Goal: Task Accomplishment & Management: Complete application form

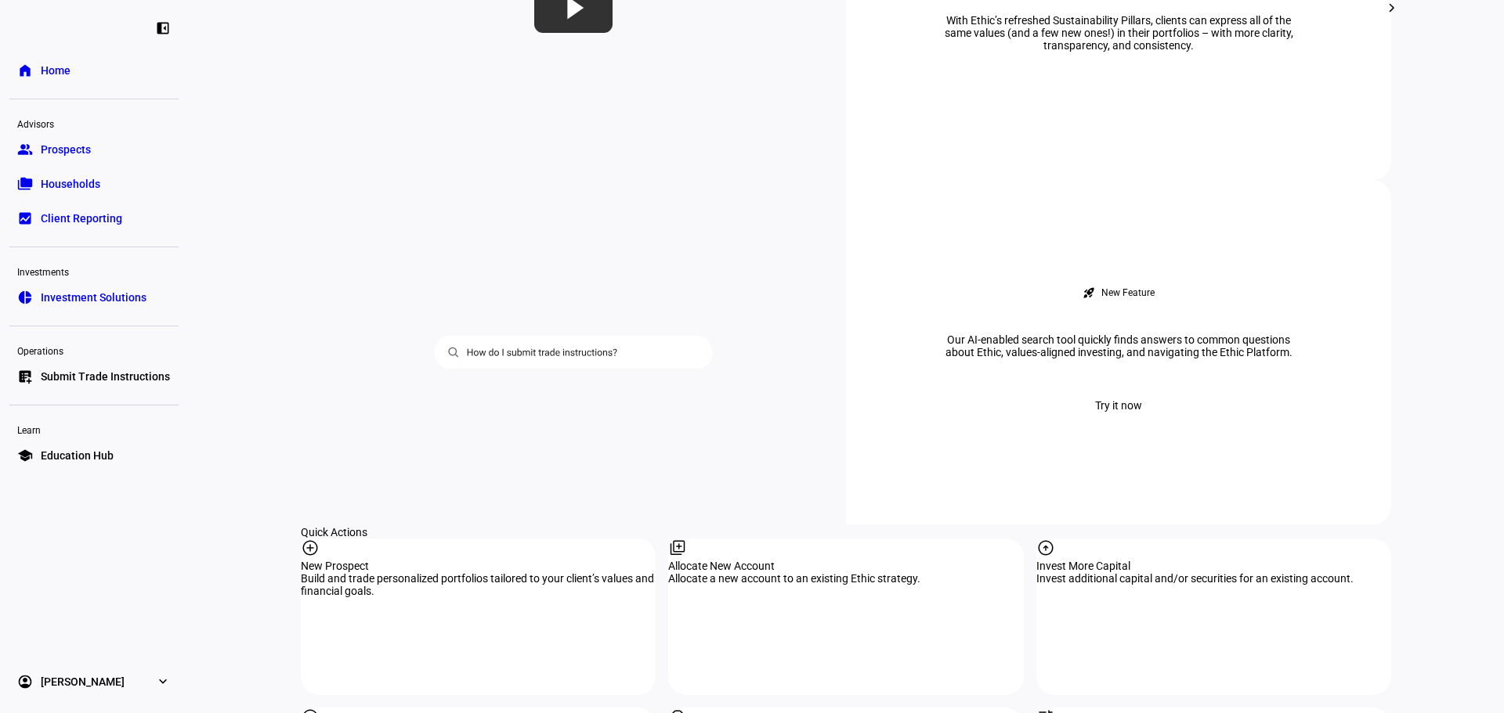
scroll to position [1279, 0]
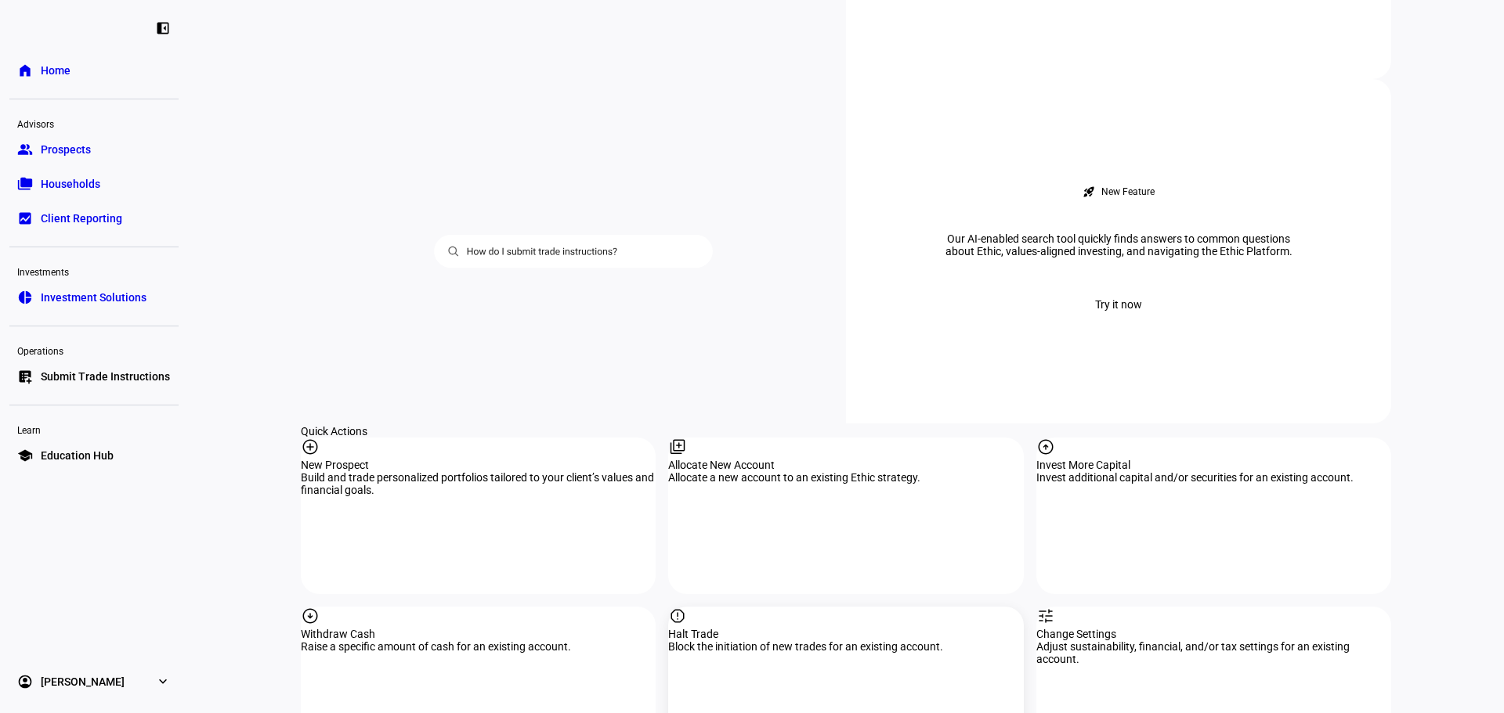
click at [771, 607] on div "report" at bounding box center [845, 617] width 355 height 21
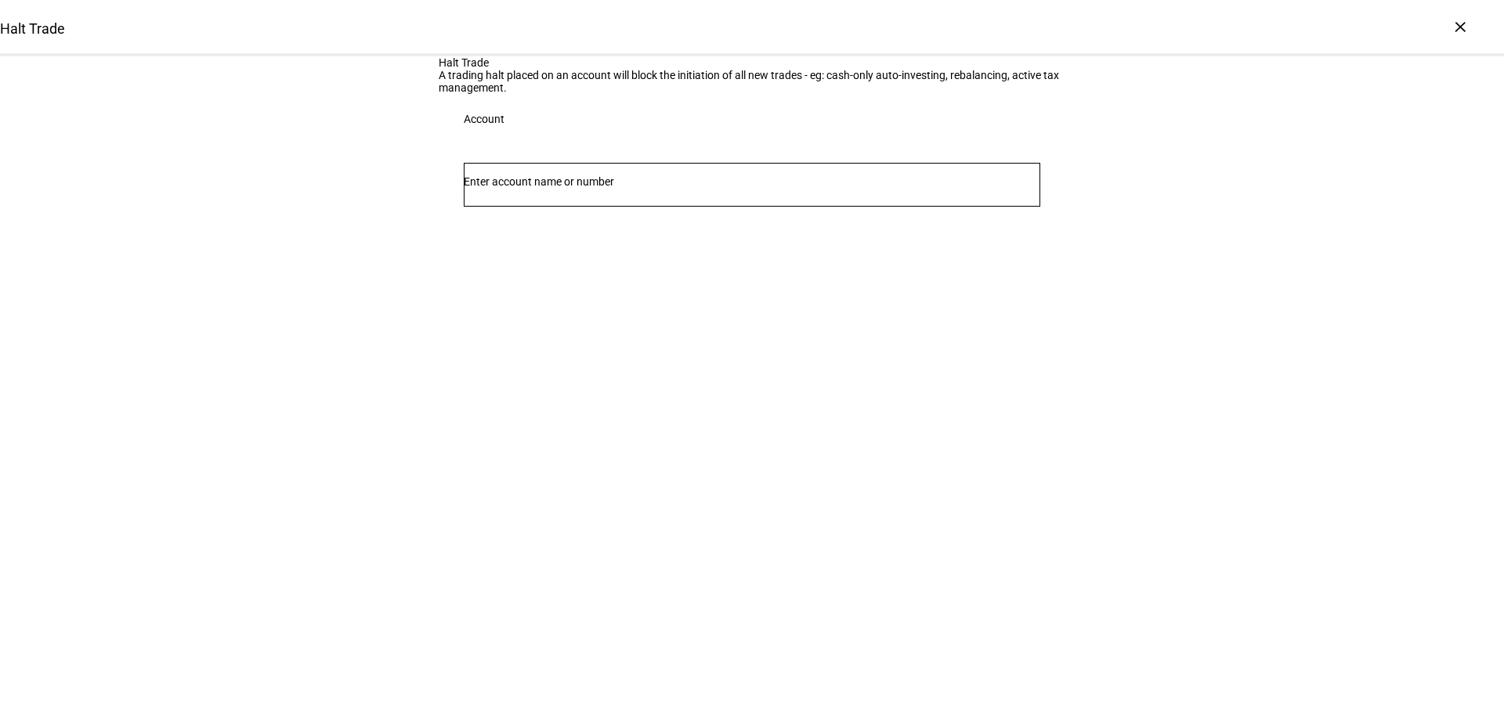
click at [646, 188] on input "Number" at bounding box center [752, 181] width 576 height 13
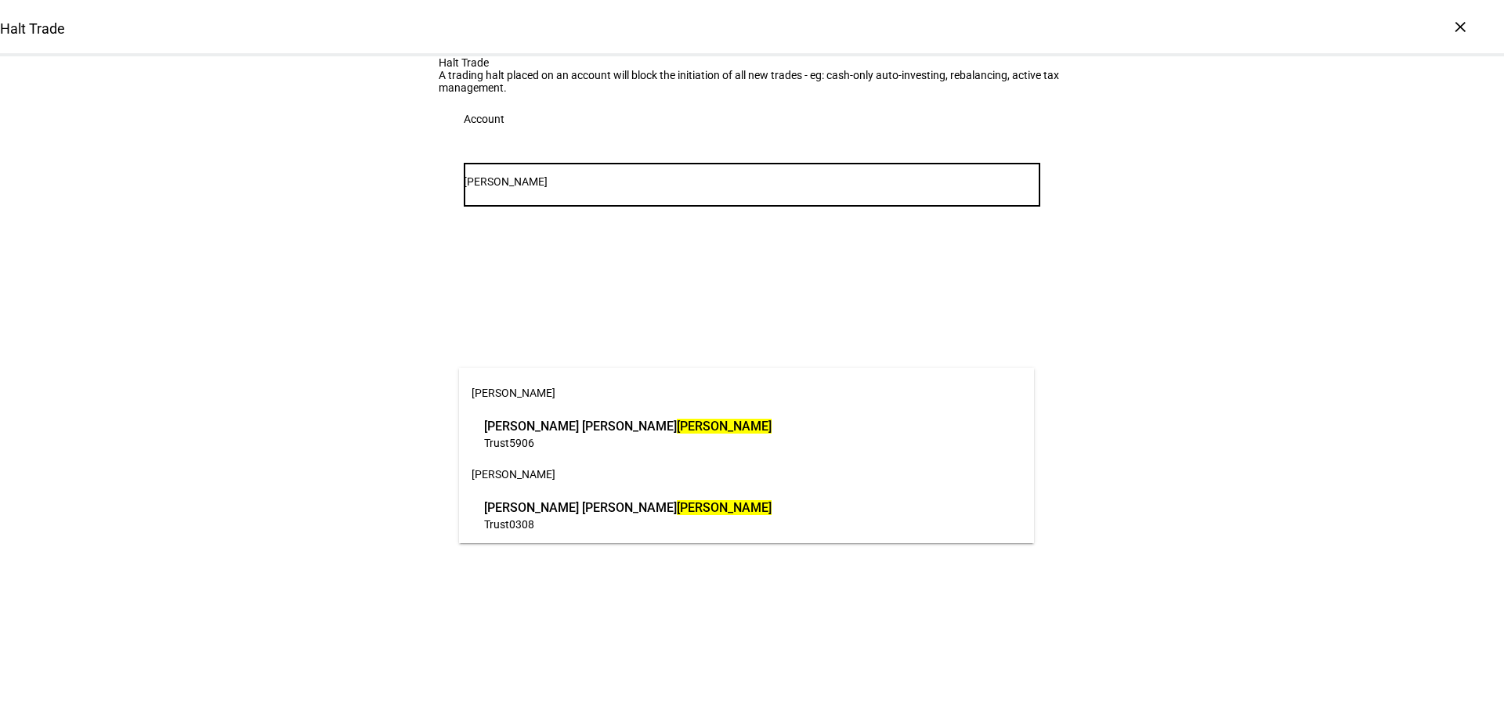
type input "[PERSON_NAME]"
click at [717, 439] on span "Trust 5906" at bounding box center [627, 442] width 287 height 15
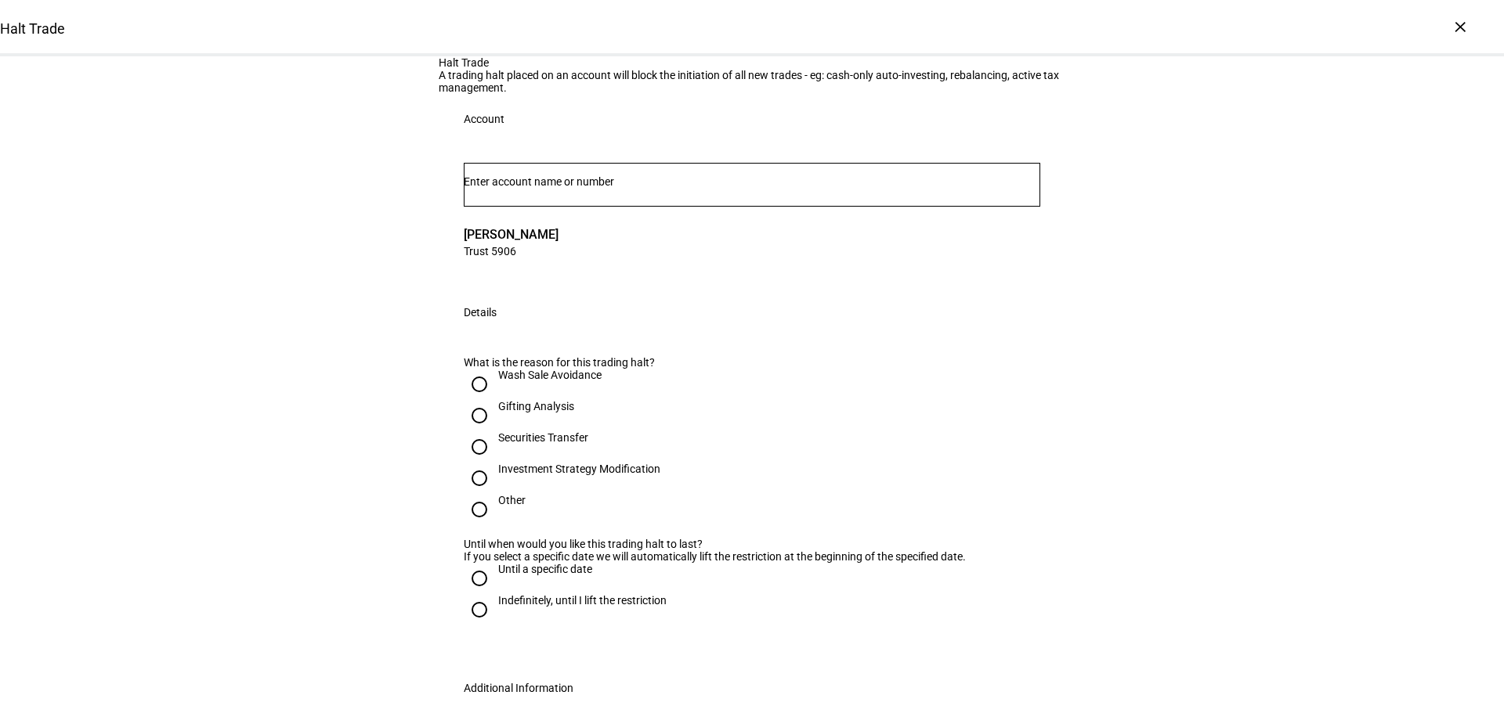
scroll to position [182, 0]
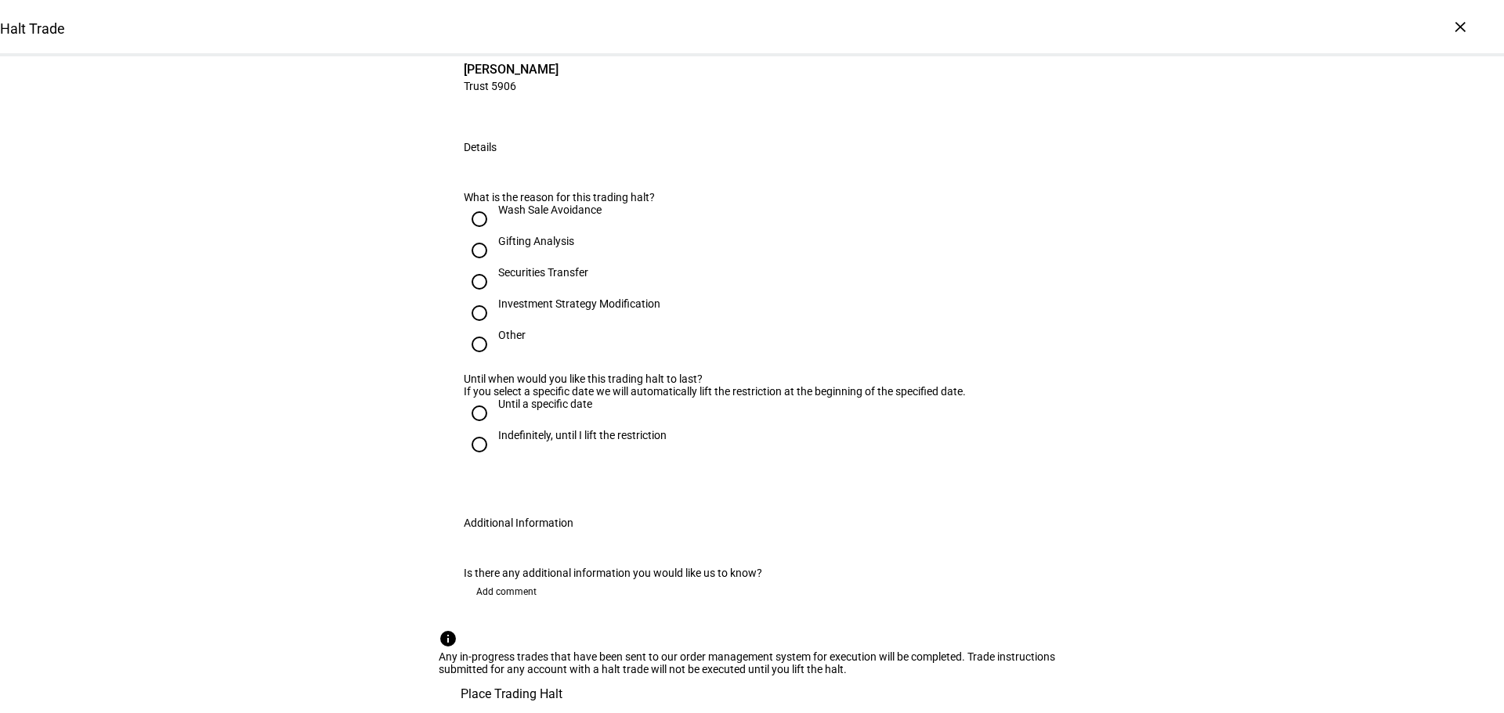
click at [469, 360] on input "Other" at bounding box center [479, 344] width 31 height 31
radio input "true"
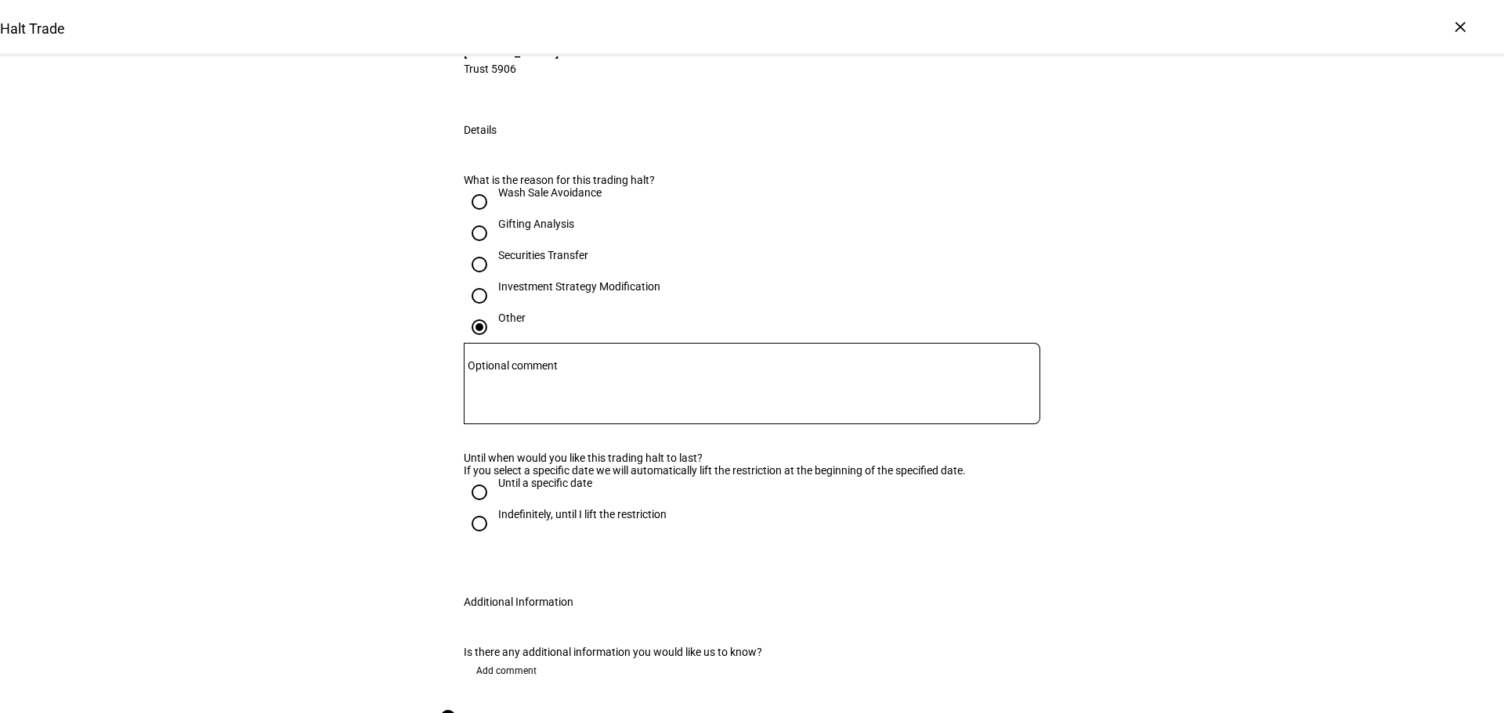
click at [510, 412] on textarea "Optional comment" at bounding box center [752, 384] width 576 height 56
click at [383, 561] on div "Halt Trade A trading halt placed on an account will block the initiation of all…" at bounding box center [752, 333] width 1504 height 919
click at [581, 412] on textarea "Potential large cash withdrwal" at bounding box center [752, 384] width 576 height 56
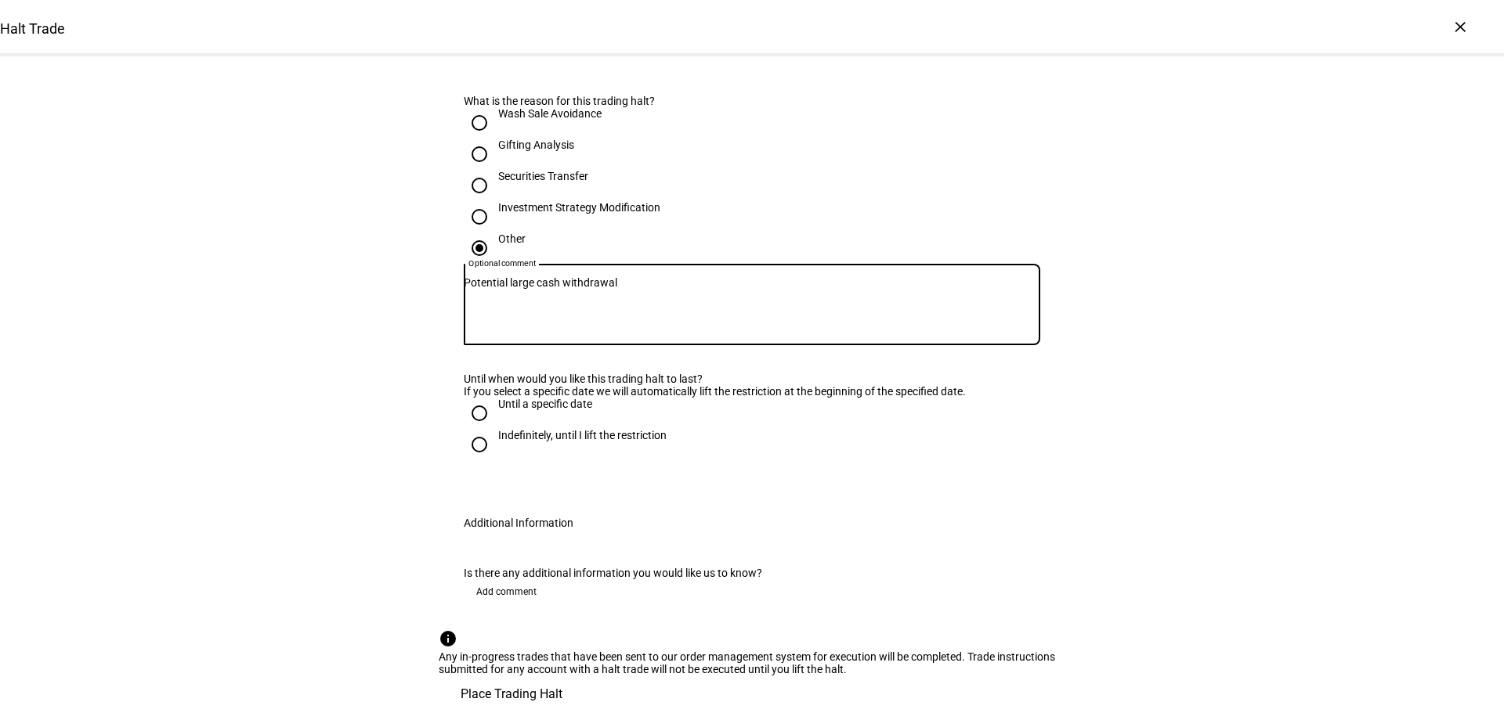
scroll to position [548, 0]
type textarea "Potential large cash withdrawal"
click at [475, 429] on input "Indefinitely, until I lift the restriction" at bounding box center [479, 444] width 31 height 31
radio input "true"
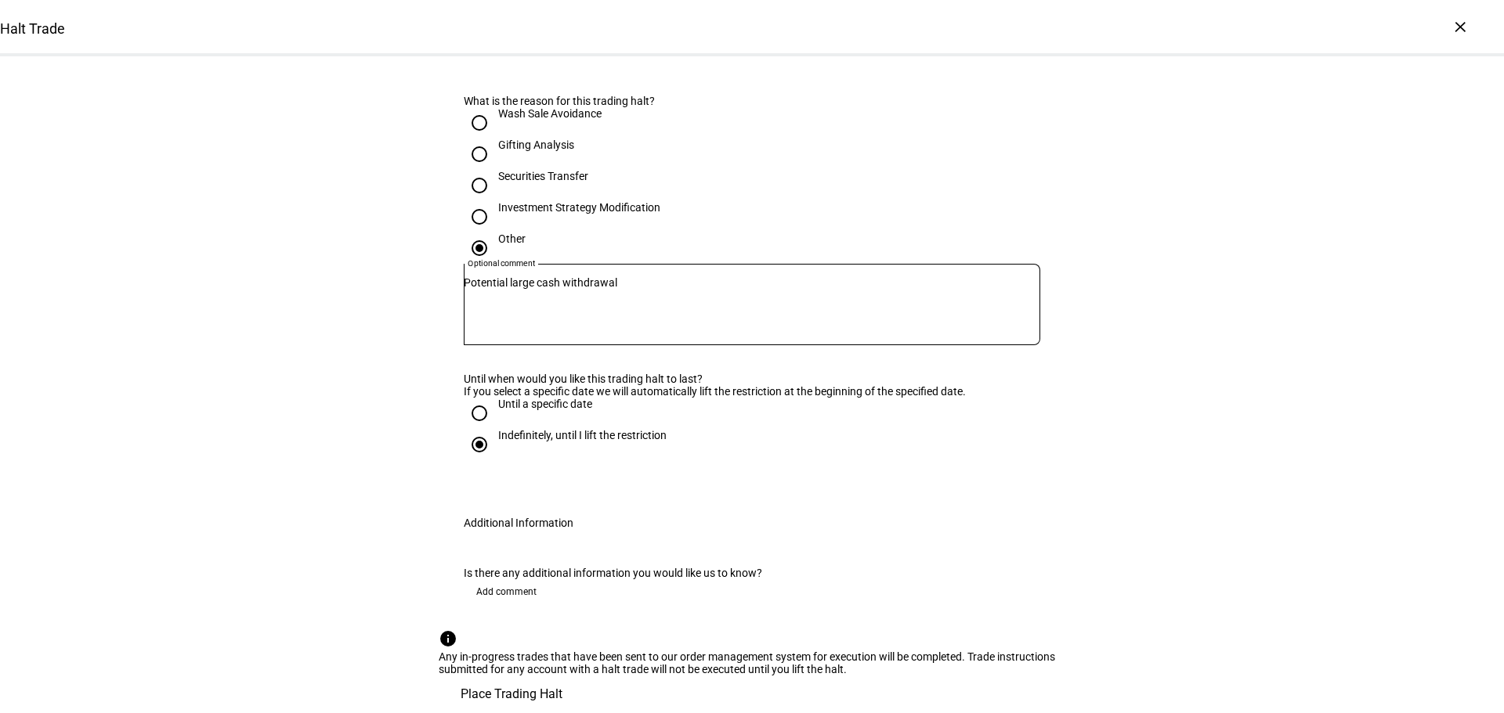
click at [562, 676] on span "Place Trading Halt" at bounding box center [511, 695] width 102 height 38
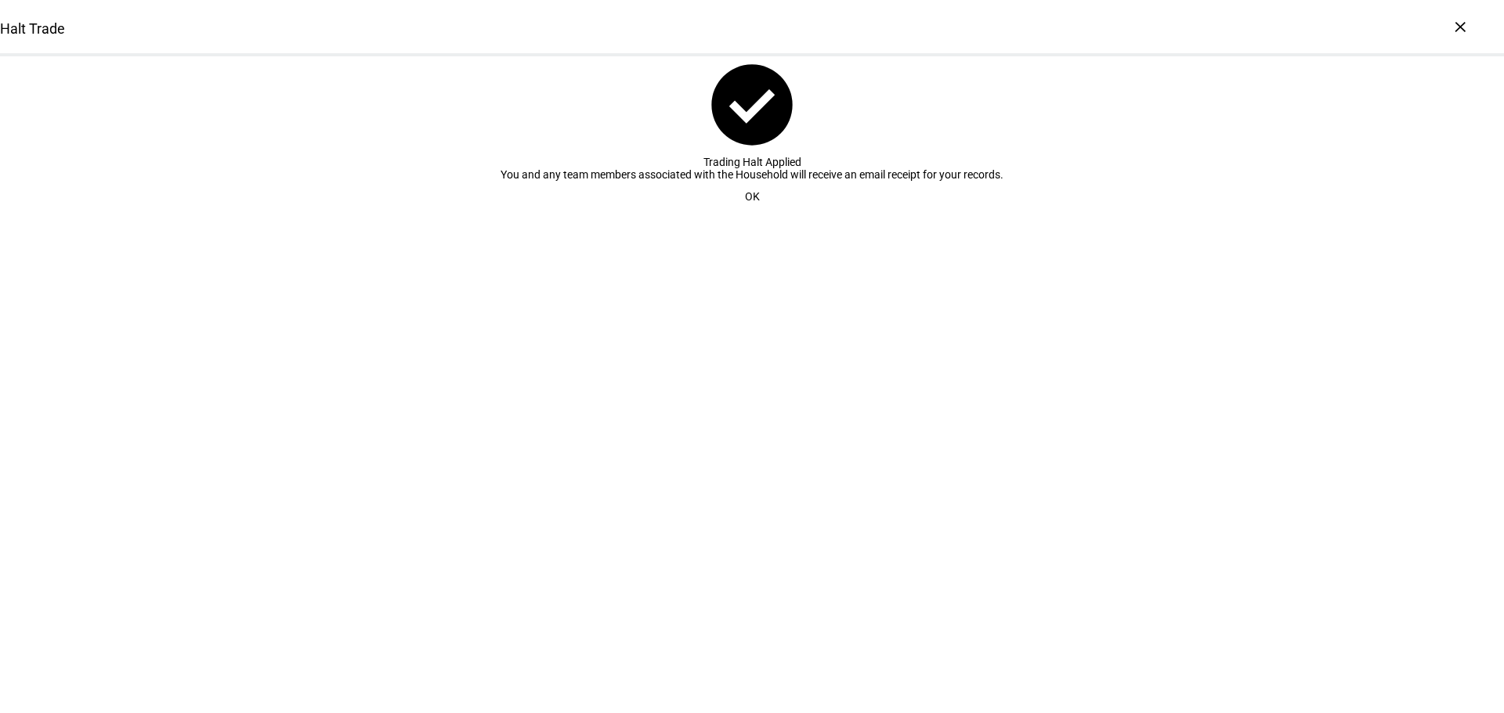
scroll to position [0, 0]
click at [745, 212] on span "OK" at bounding box center [752, 196] width 15 height 31
